Goal: Check status: Check status

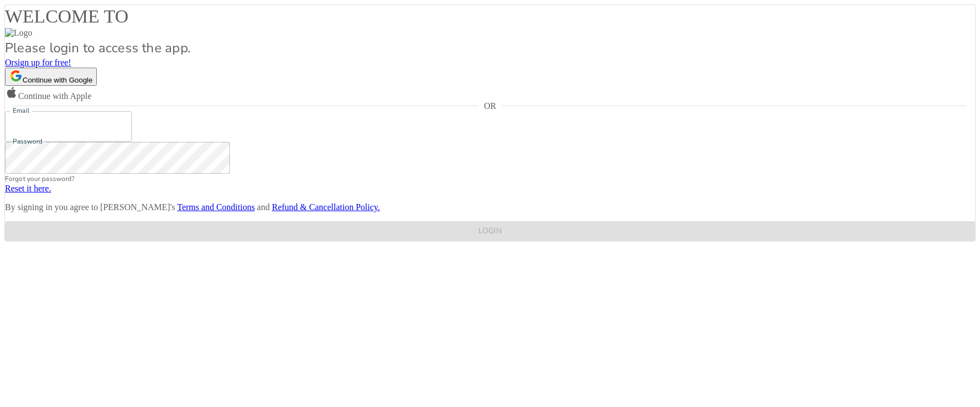
click at [132, 142] on input "Email" at bounding box center [68, 126] width 127 height 31
type input "[EMAIL_ADDRESS][DOMAIN_NAME]"
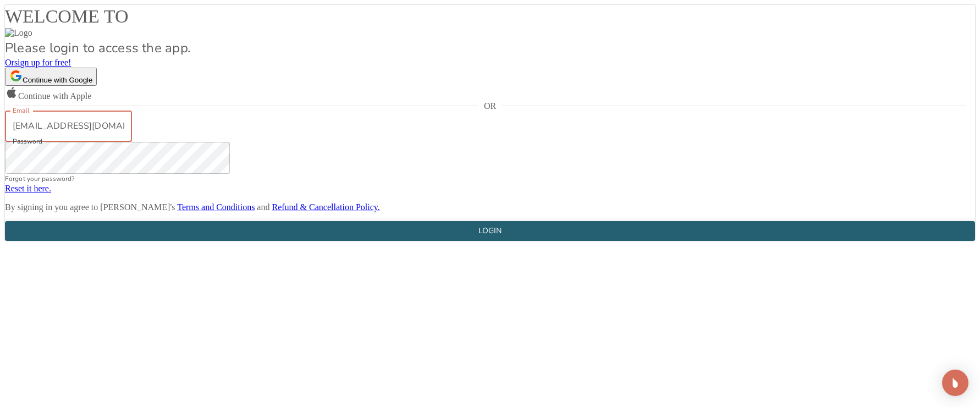
click at [509, 241] on button "LOGIN" at bounding box center [490, 231] width 970 height 20
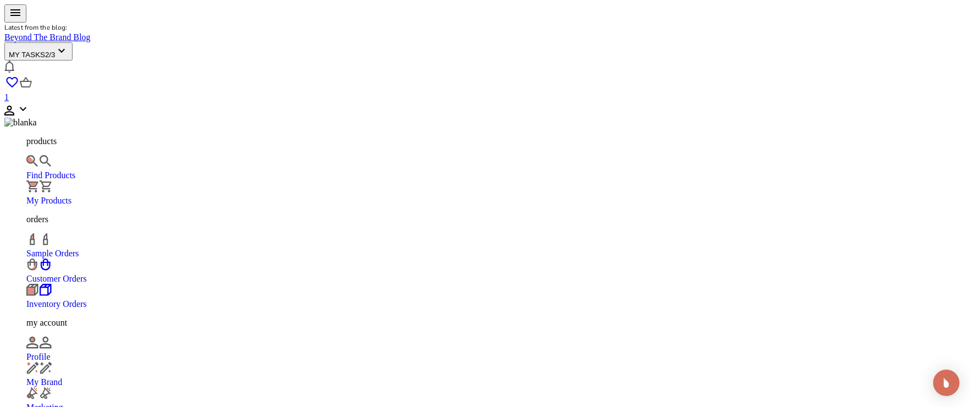
click at [91, 258] on div "Customer Orders" at bounding box center [496, 270] width 941 height 25
